Goal: Contribute content: Add original content to the website for others to see

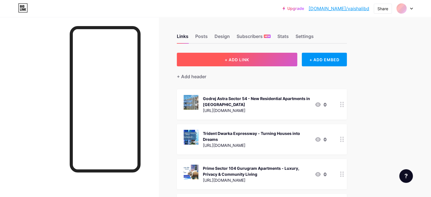
click at [249, 59] on span "+ ADD LINK" at bounding box center [237, 59] width 24 height 5
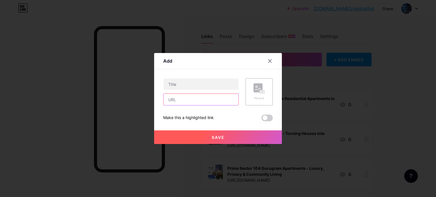
click at [171, 100] on input "text" at bounding box center [200, 99] width 75 height 11
paste input "[URL][DOMAIN_NAME]"
type input "[URL][DOMAIN_NAME]"
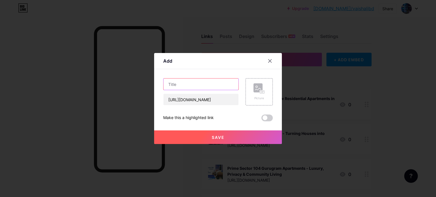
click at [183, 85] on input "text" at bounding box center [200, 84] width 75 height 11
paste input "Adani Bandra Reclamation | Luxurious 3, 4 & 5 BHK Apartments In [GEOGRAPHIC_DAT…"
type input "Adani Bandra Reclamation | Luxurious 3, 4 & 5 BHK Apartments In [GEOGRAPHIC_DAT…"
click at [259, 90] on icon at bounding box center [258, 88] width 11 height 10
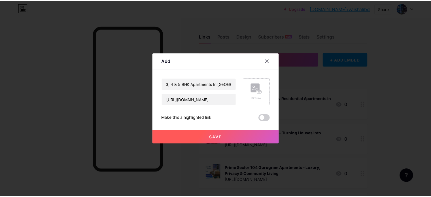
scroll to position [0, 0]
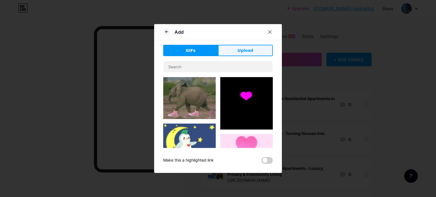
click at [243, 52] on span "Upload" at bounding box center [245, 51] width 16 height 6
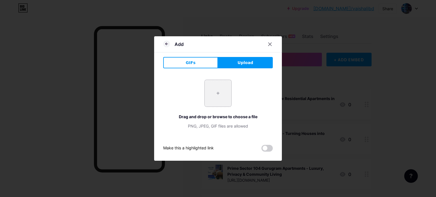
click at [217, 92] on input "file" at bounding box center [217, 93] width 27 height 27
type input "C:\fakepath\2.jpg"
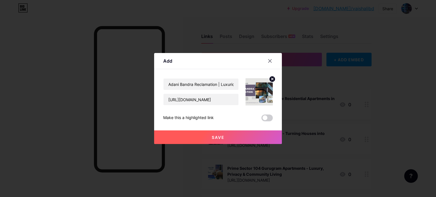
click at [214, 137] on span "Save" at bounding box center [218, 137] width 13 height 5
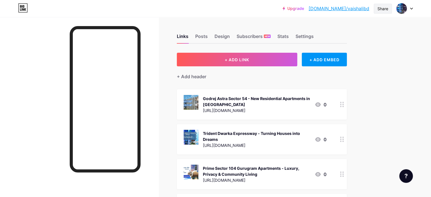
click at [383, 10] on div "Share" at bounding box center [383, 9] width 11 height 6
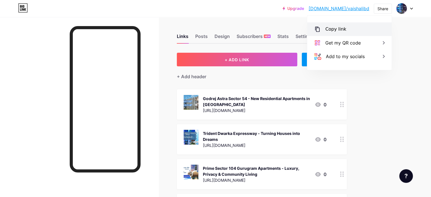
click at [340, 27] on div "Copy link" at bounding box center [336, 29] width 21 height 7
